Goal: Task Accomplishment & Management: Complete application form

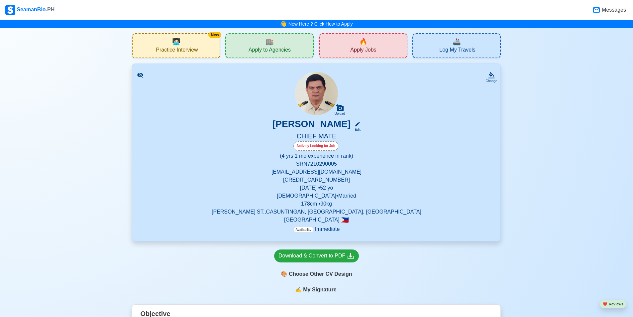
click at [271, 40] on span "🏬" at bounding box center [270, 42] width 8 height 10
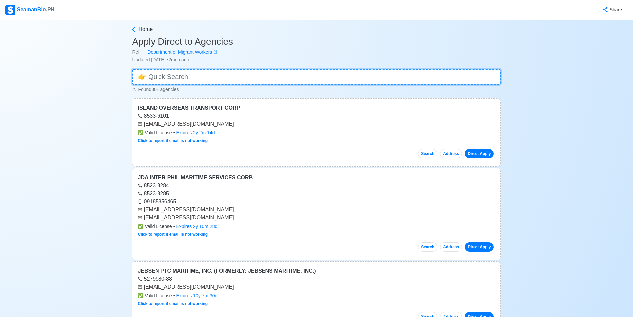
click at [169, 77] on input at bounding box center [316, 77] width 369 height 16
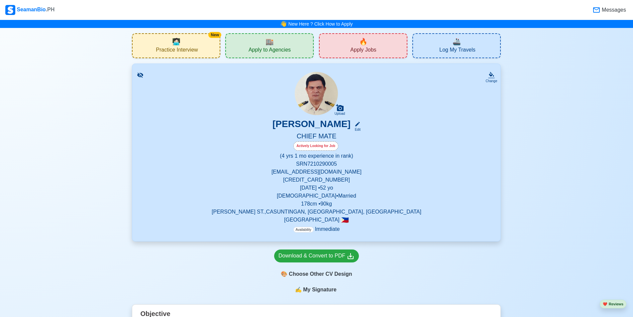
click at [348, 47] on div "🔥 Apply Jobs" at bounding box center [363, 45] width 88 height 25
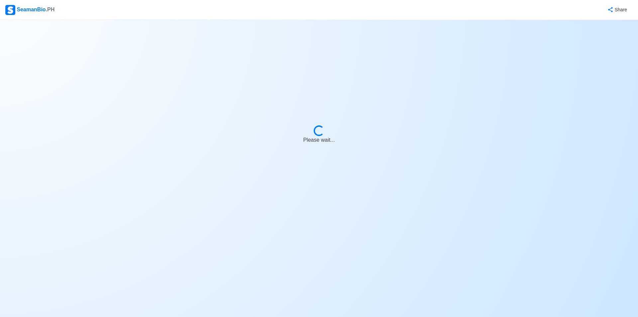
select select "Chief Officer"
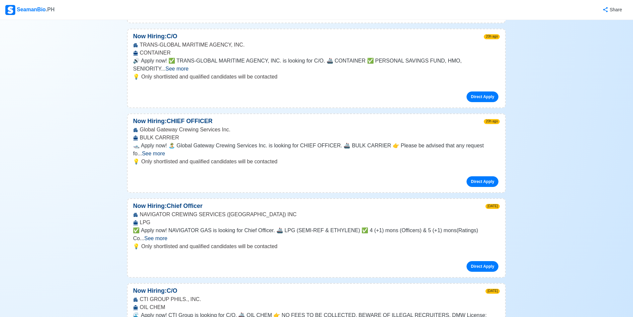
scroll to position [233, 0]
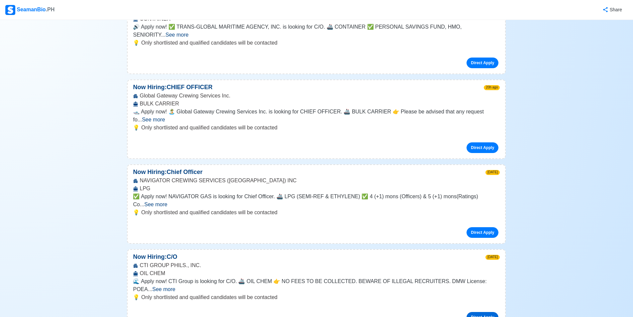
click at [477, 312] on link "Direct Apply" at bounding box center [483, 317] width 32 height 11
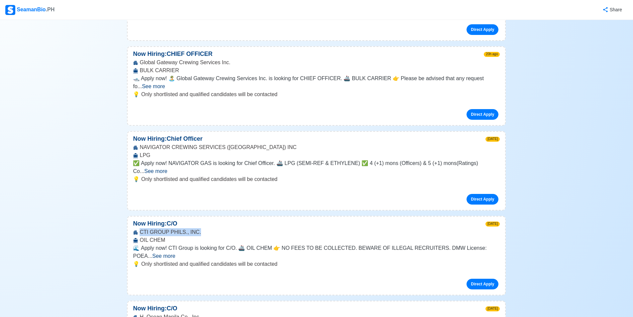
drag, startPoint x: 140, startPoint y: 200, endPoint x: 197, endPoint y: 202, distance: 57.6
click at [197, 228] on div "CTI GROUP PHILS., INC. OIL CHEM" at bounding box center [317, 236] width 378 height 16
copy div "CTI GROUP PHILS., INC."
click at [175, 253] on span "See more" at bounding box center [163, 256] width 23 height 6
